Goal: Task Accomplishment & Management: Use online tool/utility

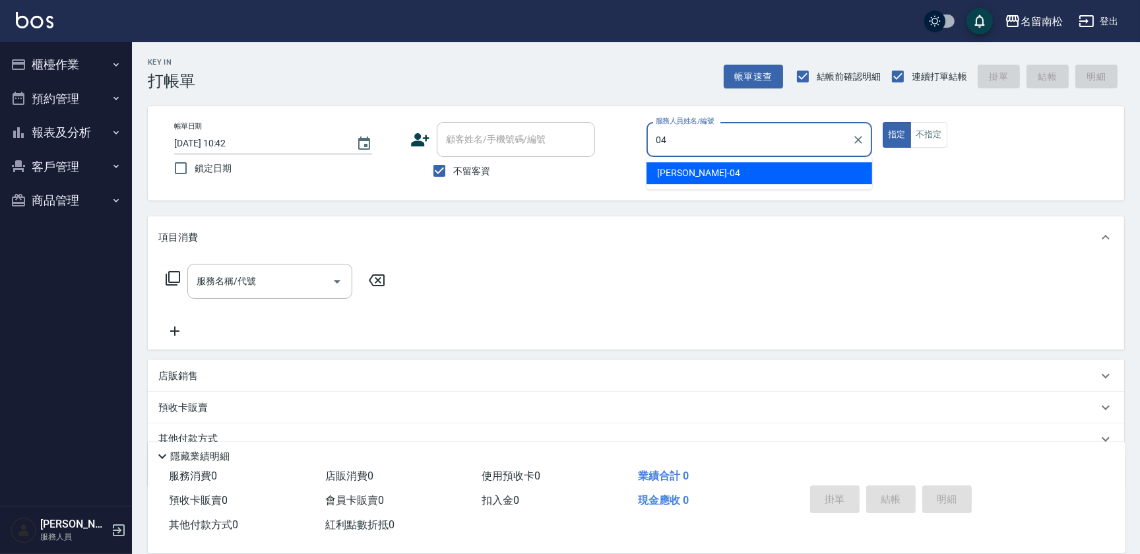
type input "[PERSON_NAME]04"
type button "true"
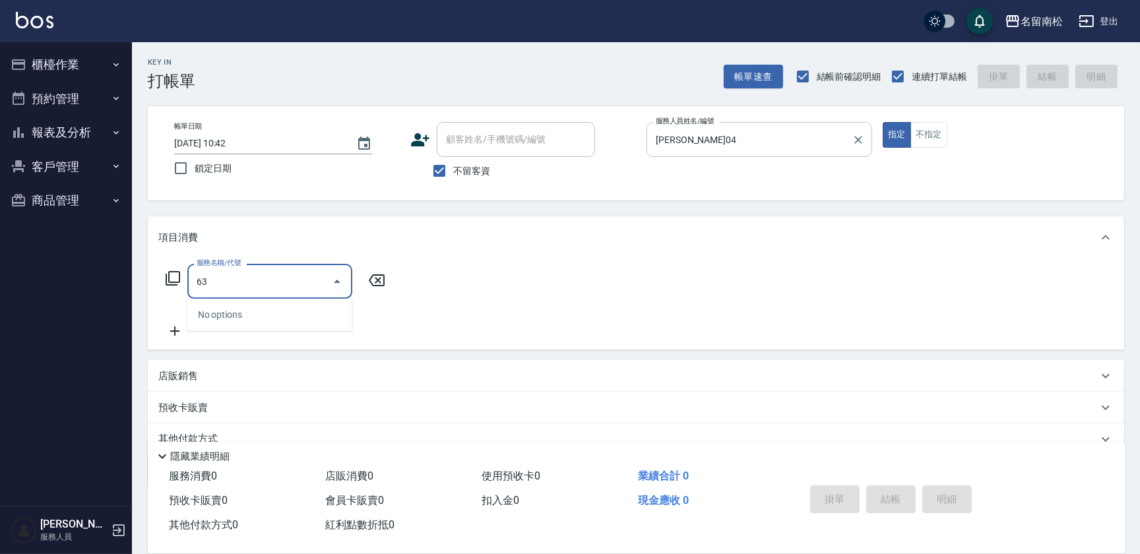
type input "638"
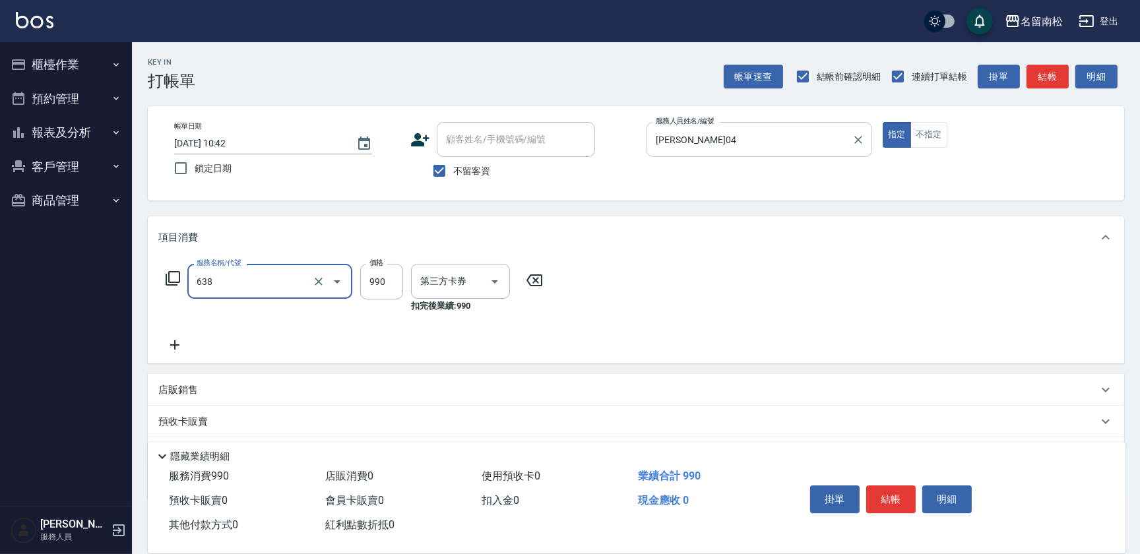
type input "卡券使用"
type input "(芙)頭皮養護套卡(638)"
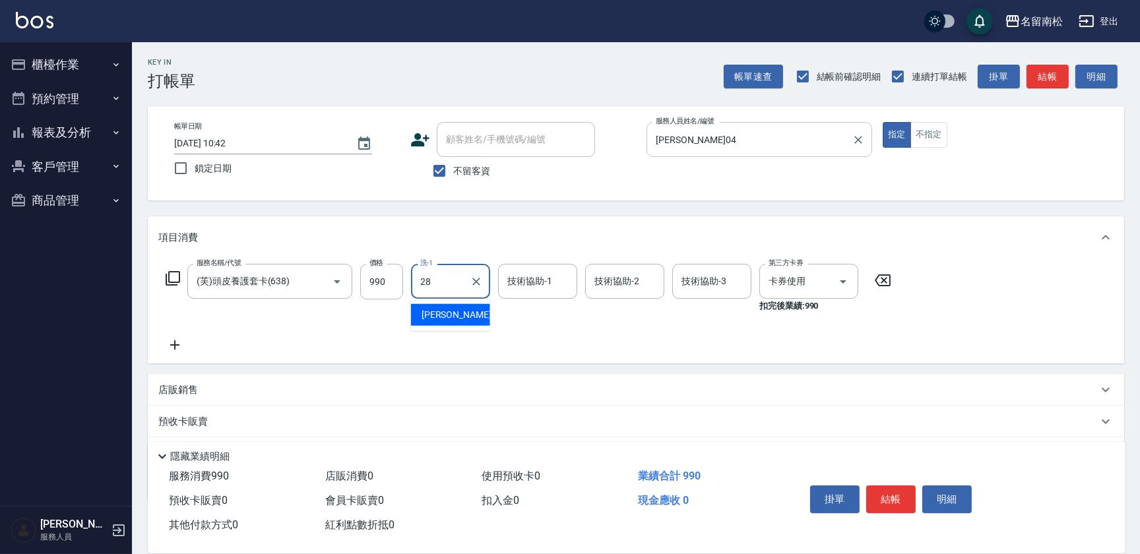
type input "[PERSON_NAME]-28"
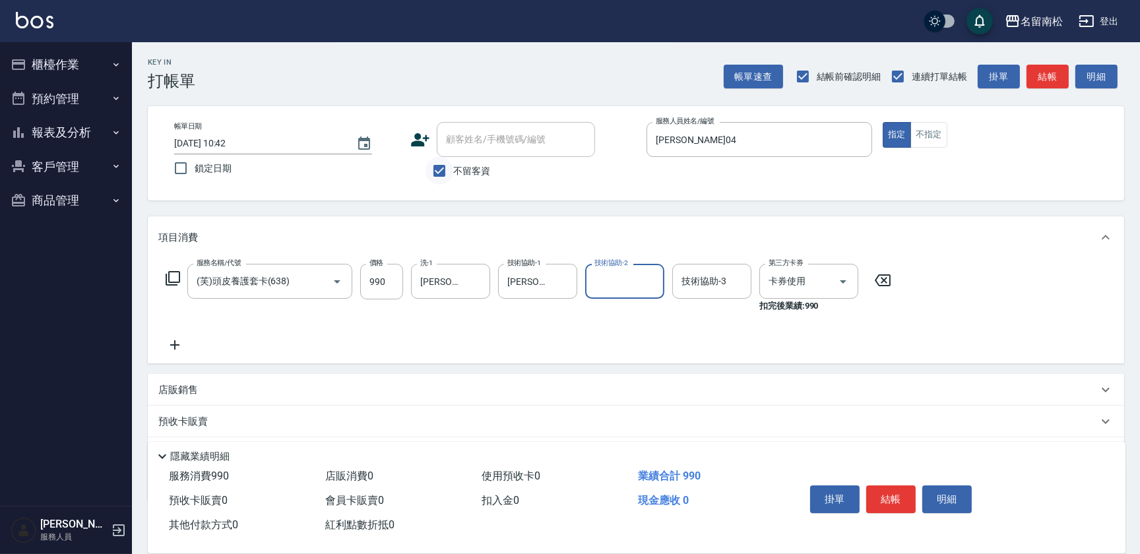
click at [448, 173] on input "不留客資" at bounding box center [439, 171] width 28 height 28
checkbox input "false"
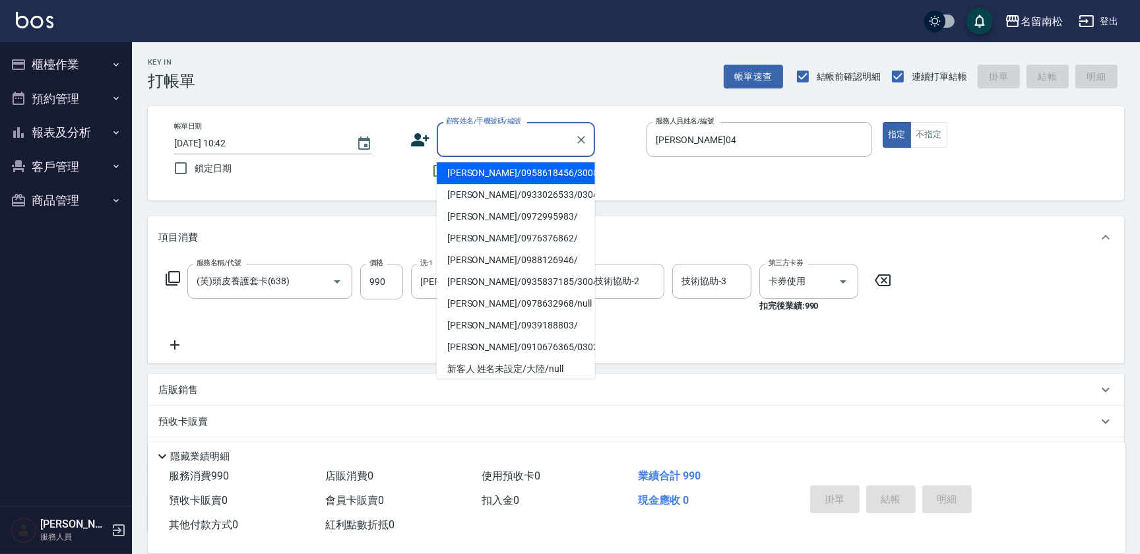
click at [520, 140] on input "顧客姓名/手機號碼/編號" at bounding box center [506, 139] width 127 height 23
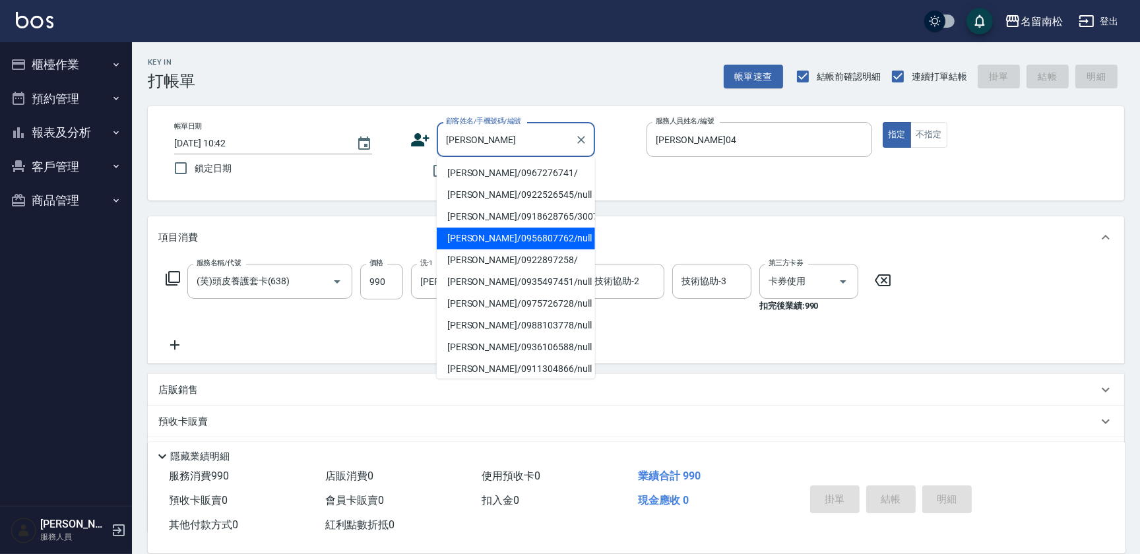
click at [487, 237] on li "[PERSON_NAME]/0956807762/null" at bounding box center [516, 239] width 158 height 22
type input "[PERSON_NAME]/0956807762/null"
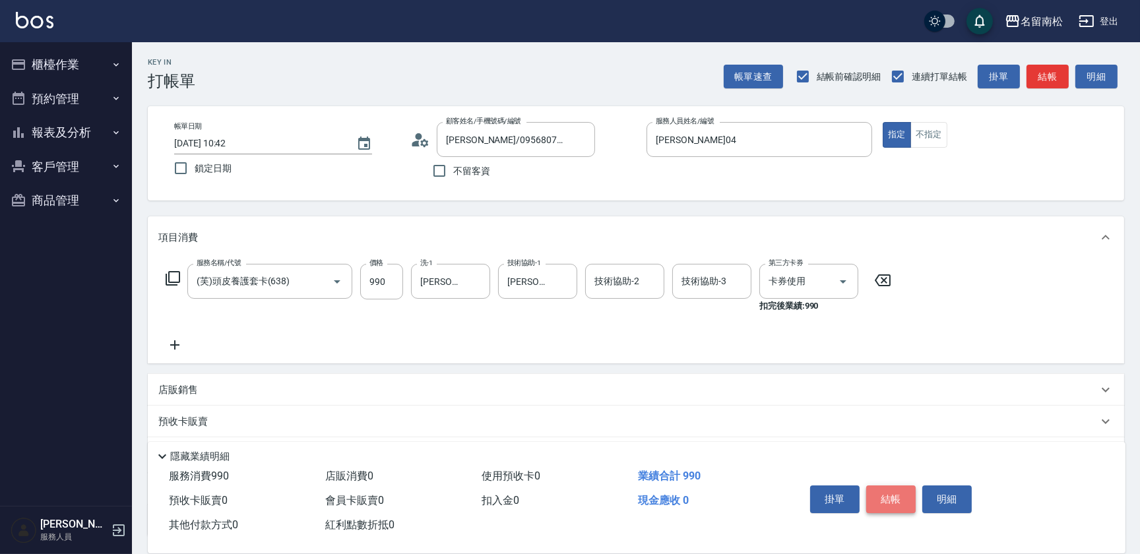
click at [882, 493] on button "結帳" at bounding box center [890, 499] width 49 height 28
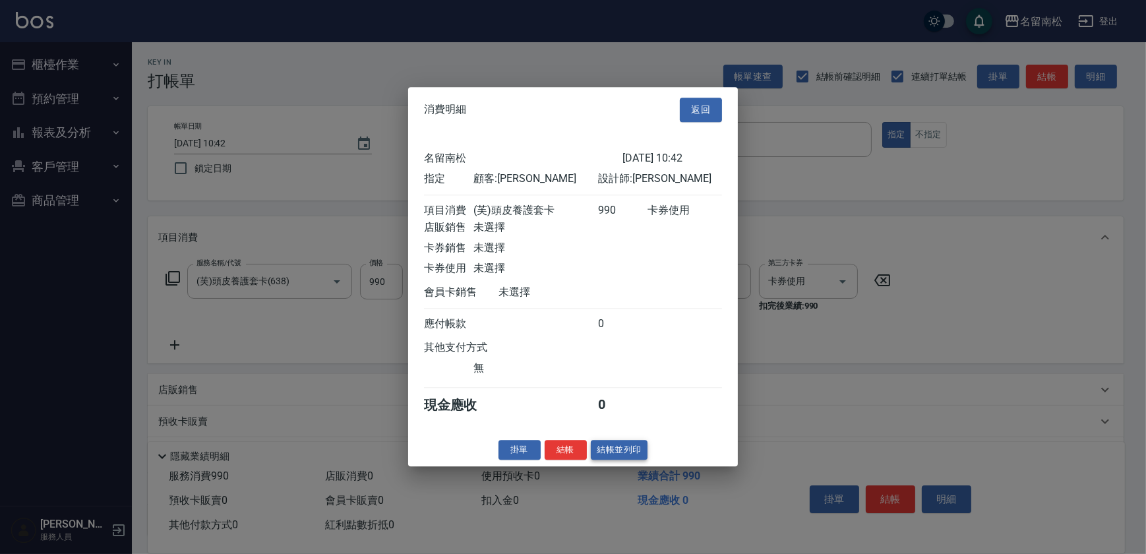
click at [628, 456] on button "結帳並列印" at bounding box center [619, 450] width 57 height 20
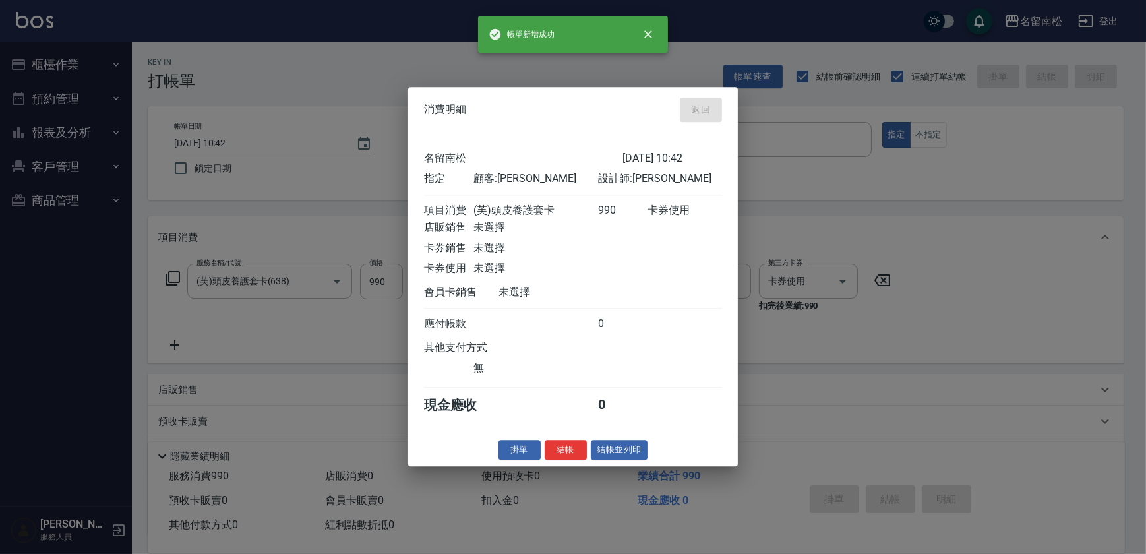
type input "[DATE] 10:43"
